Goal: Task Accomplishment & Management: Manage account settings

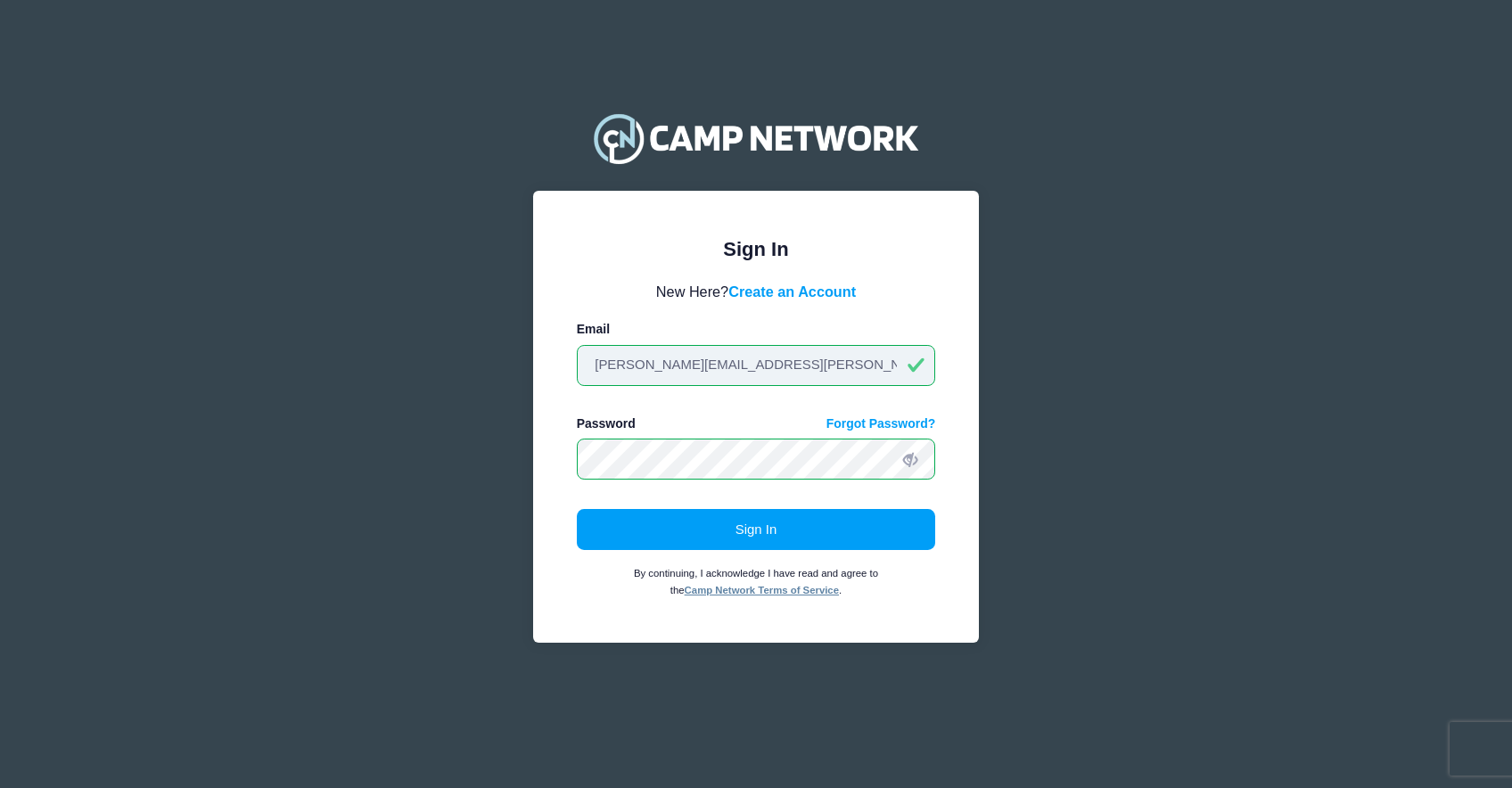
drag, startPoint x: 872, startPoint y: 365, endPoint x: 649, endPoint y: 327, distance: 226.2
click at [649, 327] on div "Email andrew.downing+jan14@campnetwork.com" at bounding box center [757, 352] width 360 height 65
drag, startPoint x: 747, startPoint y: 352, endPoint x: 730, endPoint y: 369, distance: 24.0
click at [730, 369] on input "ajd4v@virginia.edu" at bounding box center [757, 366] width 360 height 41
type input "andrew.downing+jan14@campnetwork.com"
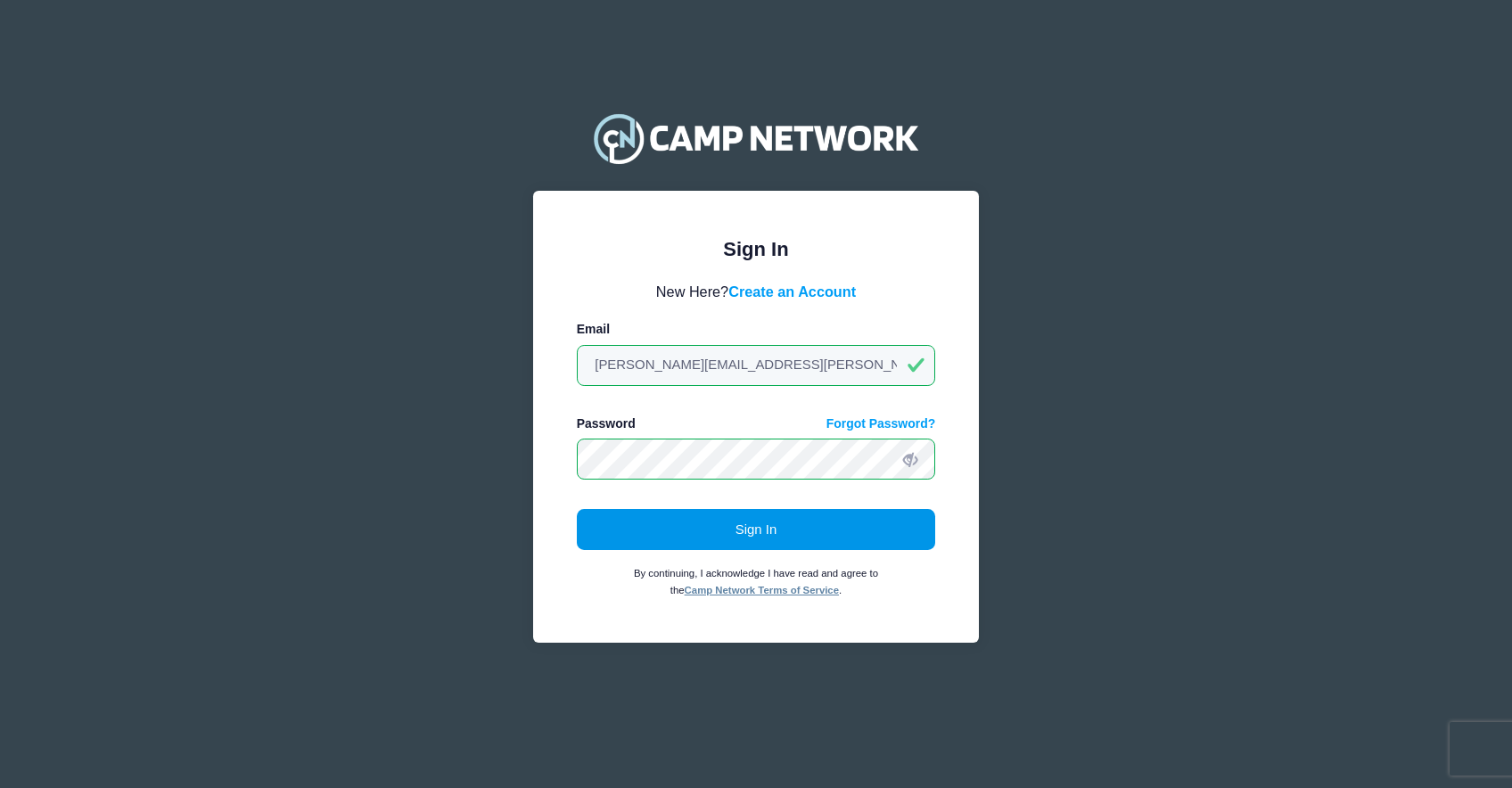
click at [778, 535] on button "Sign In" at bounding box center [757, 529] width 360 height 41
